Goal: Task Accomplishment & Management: Complete application form

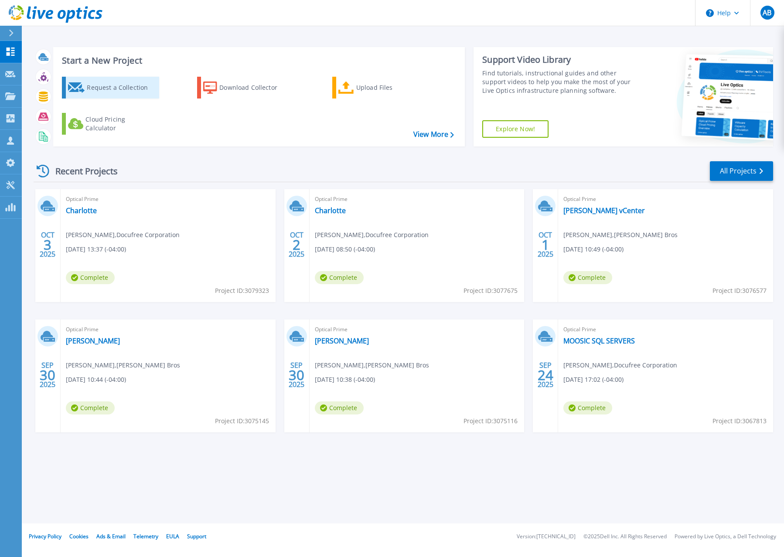
click at [119, 89] on div "Request a Collection" at bounding box center [122, 87] width 70 height 17
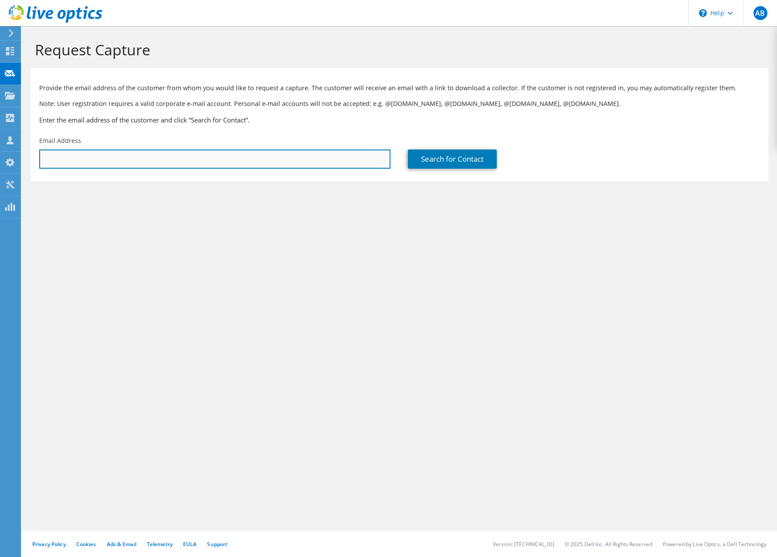
click at [109, 158] on input "text" at bounding box center [214, 159] width 351 height 19
type input "[PERSON_NAME][EMAIL_ADDRESS][PERSON_NAME][DOMAIN_NAME]"
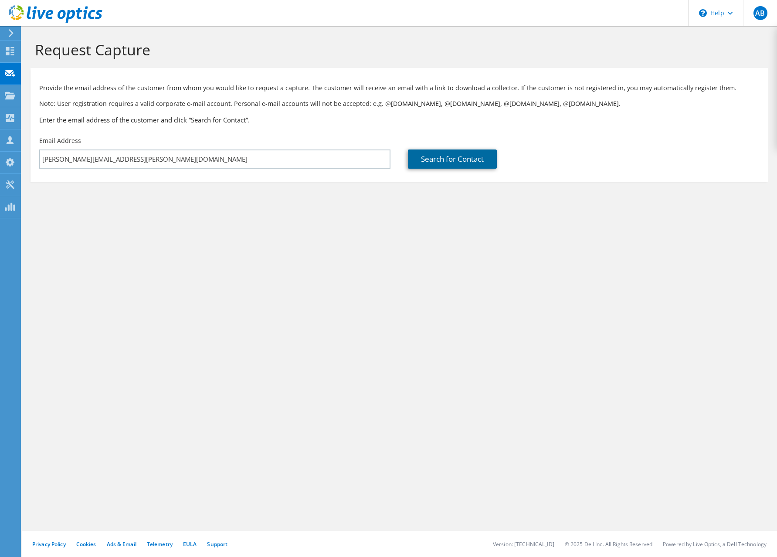
click at [489, 153] on link "Search for Contact" at bounding box center [452, 159] width 89 height 19
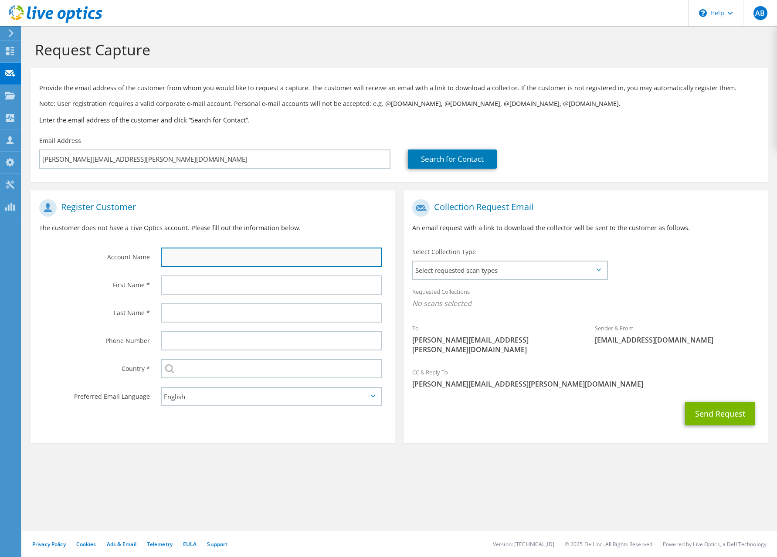
click at [269, 251] on input "text" at bounding box center [271, 257] width 221 height 19
type input "Zaxbys"
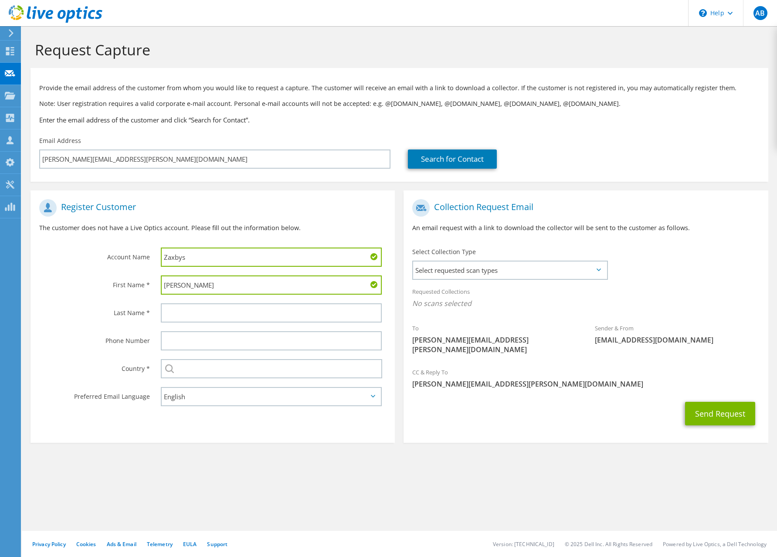
type input "[PERSON_NAME]"
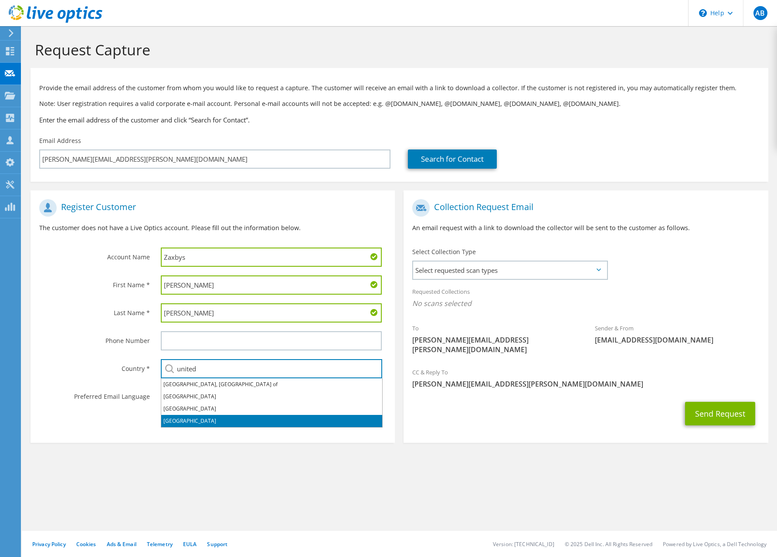
click at [183, 422] on li "[GEOGRAPHIC_DATA]" at bounding box center [271, 421] width 221 height 12
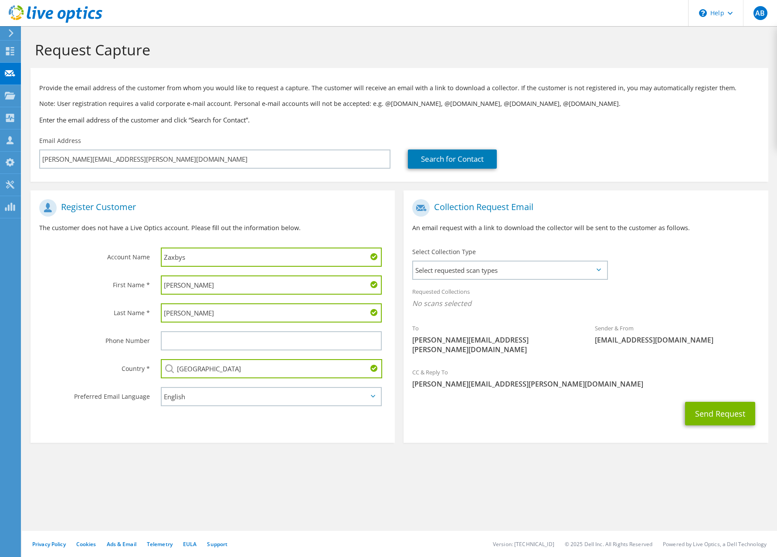
type input "[GEOGRAPHIC_DATA]"
drag, startPoint x: 173, startPoint y: 432, endPoint x: 244, endPoint y: 424, distance: 72.0
click at [173, 432] on section "Register Customer The customer does not have a Live Optics account. Please fill…" at bounding box center [213, 316] width 364 height 252
click at [526, 266] on span "Select requested scan types" at bounding box center [509, 270] width 193 height 17
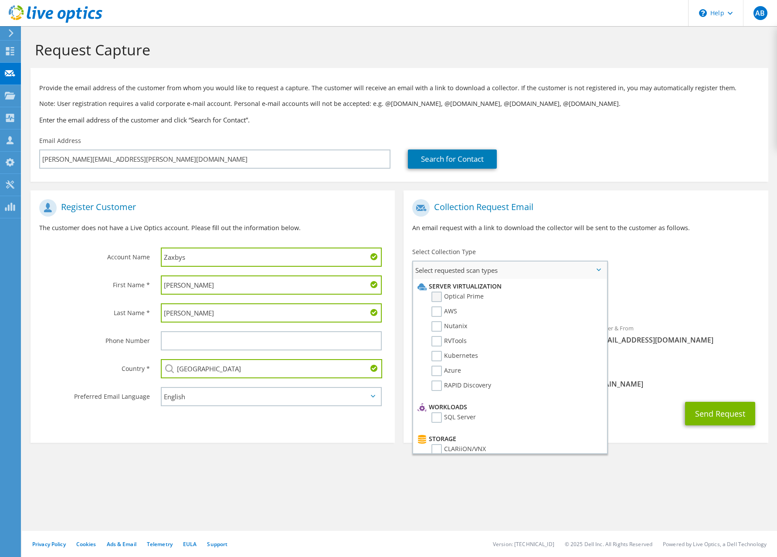
click at [436, 299] on label "Optical Prime" at bounding box center [458, 297] width 52 height 10
click at [0, 0] on input "Optical Prime" at bounding box center [0, 0] width 0 height 0
click at [701, 282] on div "Requested Collections No scans selected Optical Prime" at bounding box center [586, 299] width 364 height 35
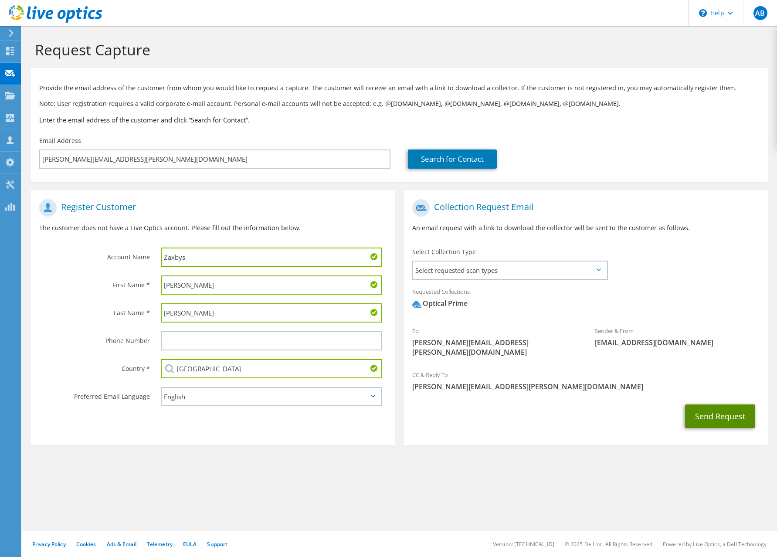
click at [694, 407] on button "Send Request" at bounding box center [720, 417] width 70 height 24
